Goal: Find specific page/section: Find specific page/section

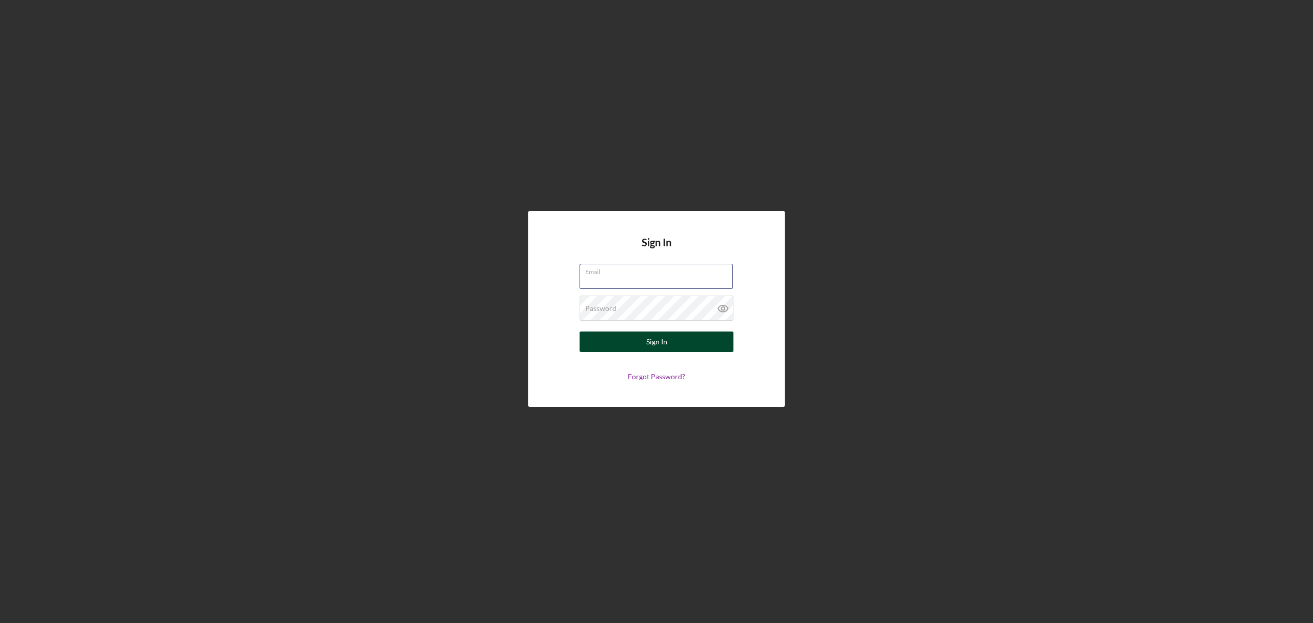
type input "[EMAIL_ADDRESS][DOMAIN_NAME]"
click at [671, 344] on button "Sign In" at bounding box center [657, 341] width 154 height 21
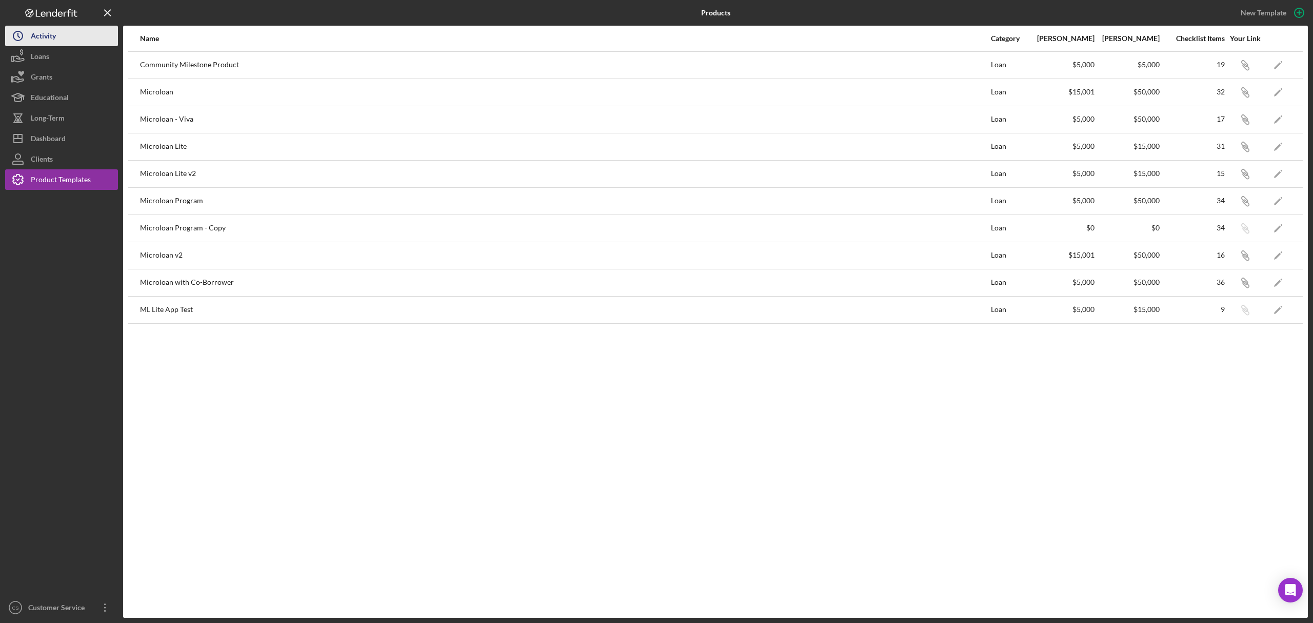
click at [40, 43] on div "Activity" at bounding box center [43, 37] width 25 height 23
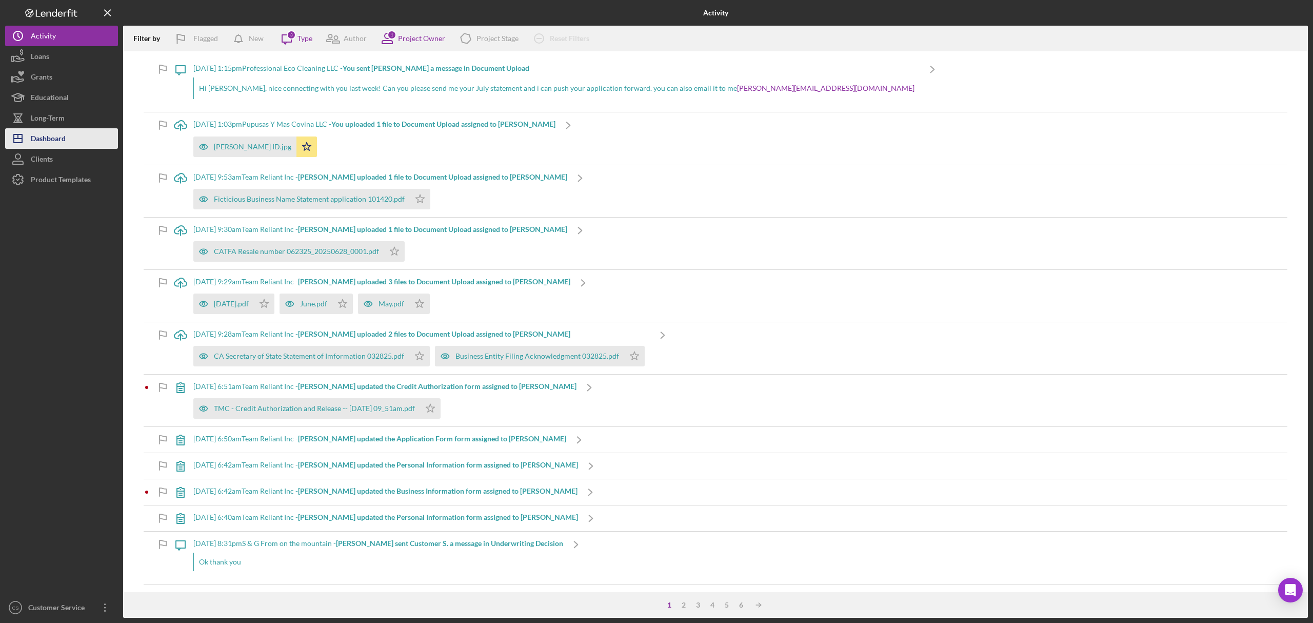
click at [54, 133] on div "Dashboard" at bounding box center [48, 139] width 35 height 23
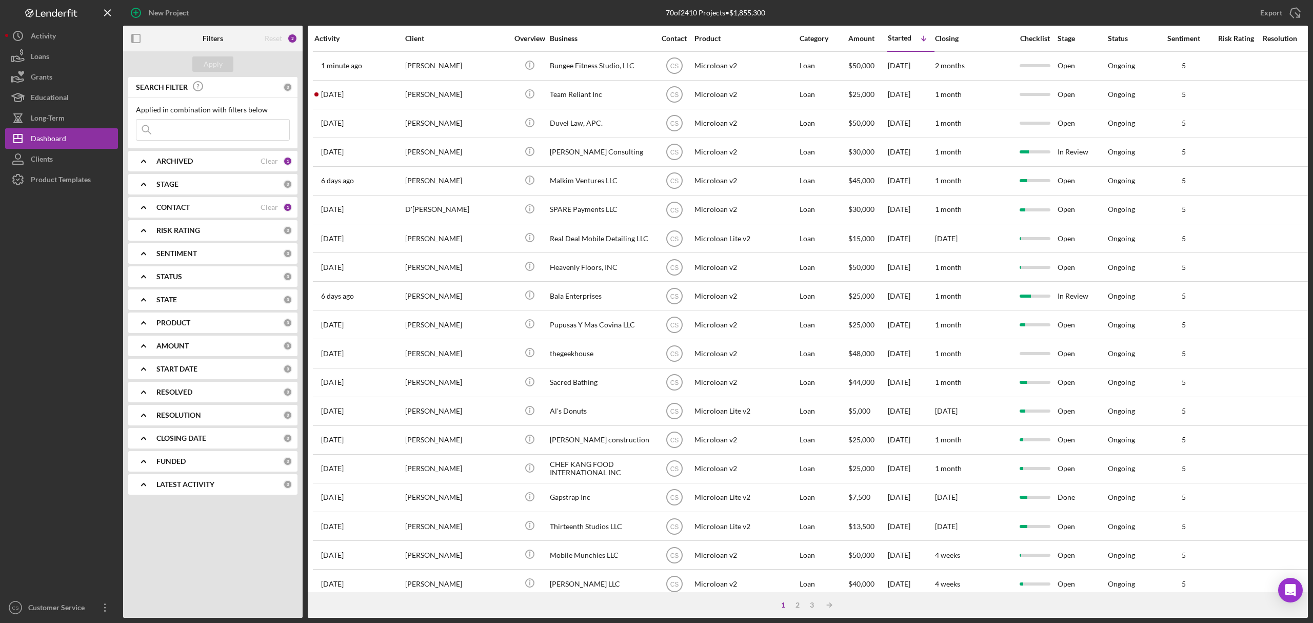
click at [193, 136] on input at bounding box center [212, 130] width 153 height 21
click at [221, 129] on input "[PERSON_NAME]" at bounding box center [212, 130] width 153 height 21
click at [207, 124] on input "[PERSON_NAME]" at bounding box center [212, 130] width 153 height 21
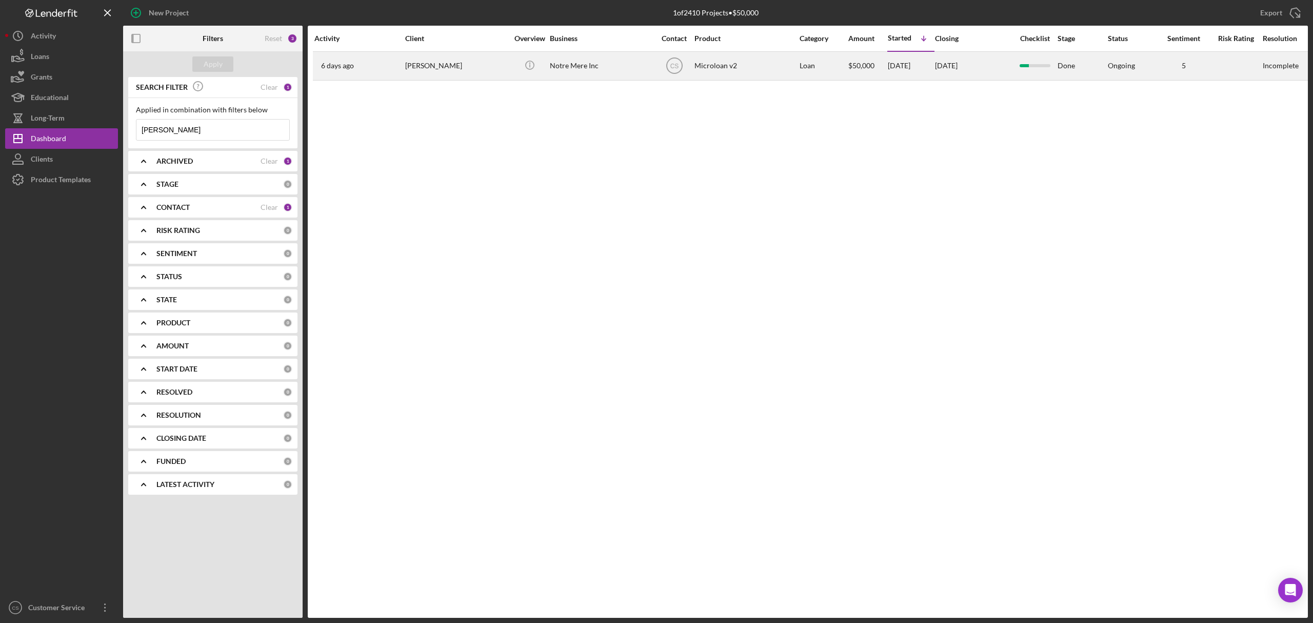
type input "[PERSON_NAME]"
click at [447, 72] on div "[PERSON_NAME]" at bounding box center [456, 65] width 103 height 27
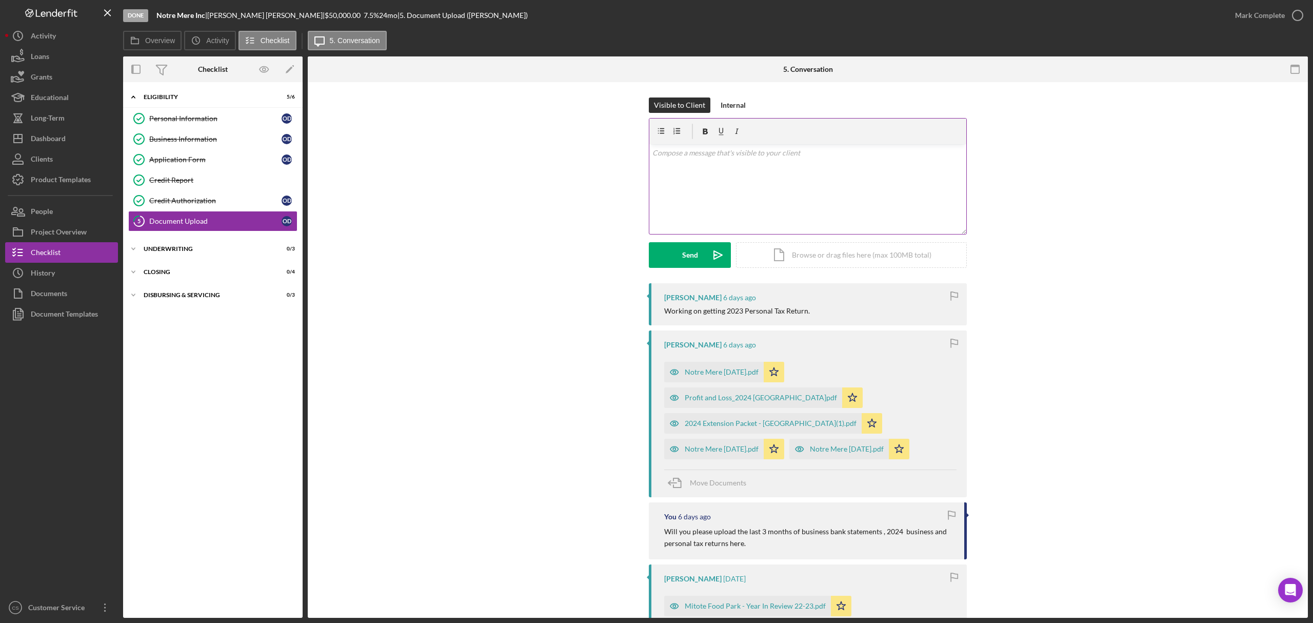
click at [698, 161] on div "v Color teal Color pink Remove color Add row above Add row below Add column bef…" at bounding box center [807, 189] width 317 height 90
click at [518, 266] on div "Visible to Client Internal v Color teal Color pink Remove color Add row above A…" at bounding box center [807, 189] width 969 height 184
